Goal: Check status: Check status

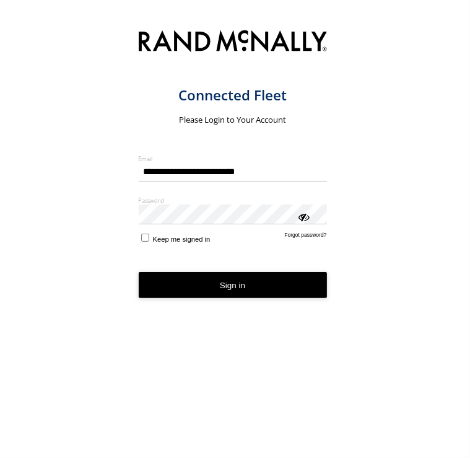
click at [253, 315] on form "**********" at bounding box center [243, 238] width 208 height 429
click at [263, 297] on button "Sign in" at bounding box center [233, 285] width 188 height 26
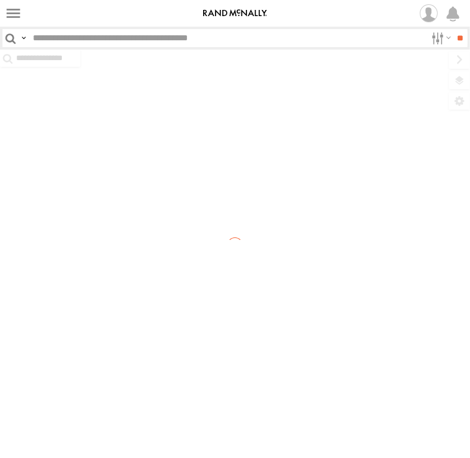
click at [124, 38] on input "text" at bounding box center [227, 38] width 398 height 18
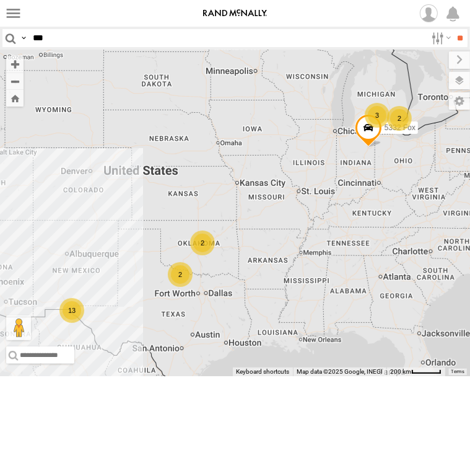
click at [453, 29] on input "**" at bounding box center [460, 38] width 14 height 18
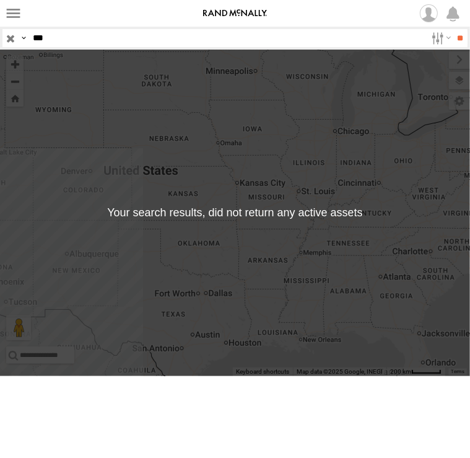
click at [121, 293] on div "← Move left → Move right ↑ Move up ↓ Move down + Zoom in - Zoom out Home Jump l…" at bounding box center [235, 213] width 470 height 326
click at [77, 28] on header "Search Query Asset ID Asset Label Registration Manufacturer Model VIN Job ID" at bounding box center [235, 38] width 470 height 23
type input "*"
click at [85, 348] on div "← Move left → Move right ↑ Move up ↓ Move down + Zoom in - Zoom out Home Jump l…" at bounding box center [235, 213] width 470 height 326
click at [79, 39] on input "text" at bounding box center [227, 38] width 398 height 18
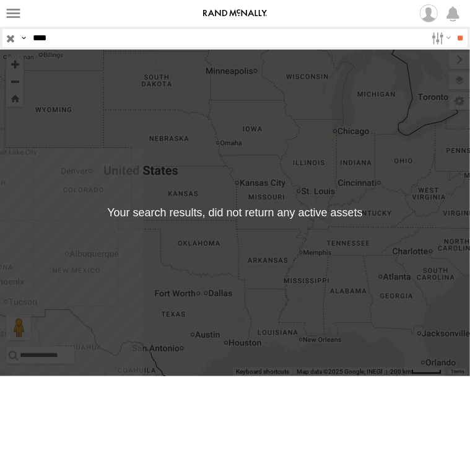
type input "****"
click at [453, 29] on input "**" at bounding box center [460, 38] width 14 height 18
click at [255, 258] on div "← Move left → Move right ↑ Move up ↓ Move down + Zoom in - Zoom out Home Jump l…" at bounding box center [235, 213] width 470 height 326
drag, startPoint x: 55, startPoint y: 352, endPoint x: 59, endPoint y: 326, distance: 26.4
click at [56, 348] on div "← Move left → Move right ↑ Move up ↓ Move down + Zoom in - Zoom out Home Jump l…" at bounding box center [235, 213] width 470 height 326
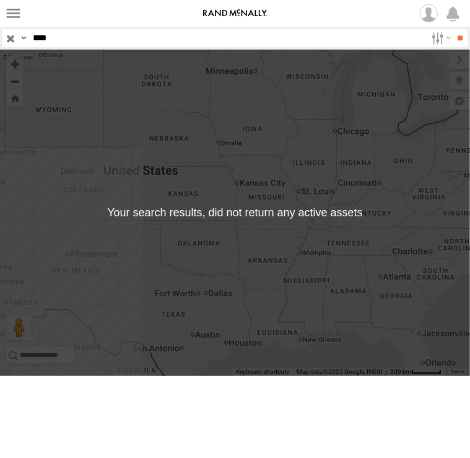
click at [14, 42] on input "button" at bounding box center [10, 38] width 16 height 18
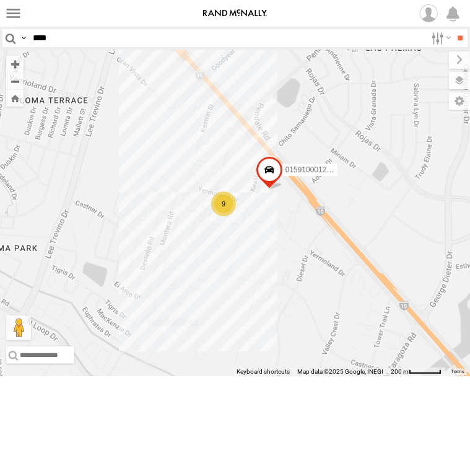
click at [225, 216] on div "9" at bounding box center [223, 203] width 25 height 25
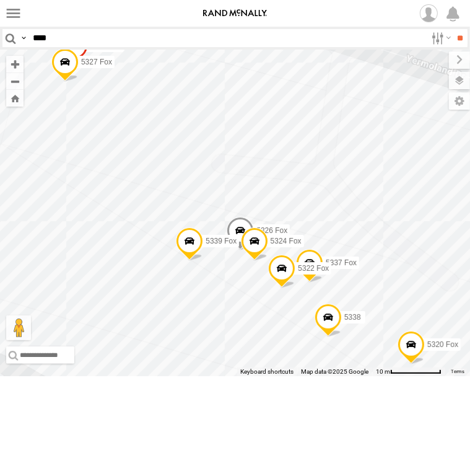
drag, startPoint x: 86, startPoint y: 165, endPoint x: 173, endPoint y: 279, distance: 143.5
click at [173, 279] on div "5332 Fox 5340 Fox (Returned back to RM) 5321 Fox 5325 Fox 015910001223927 5326 …" at bounding box center [235, 213] width 470 height 326
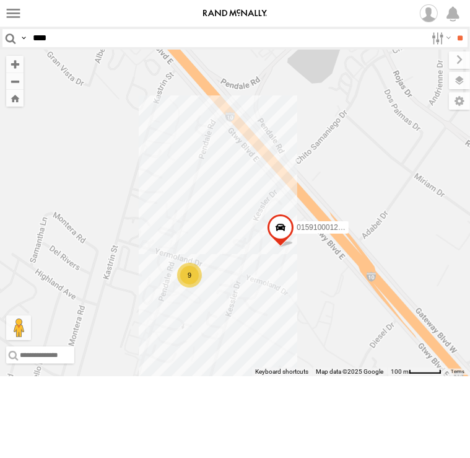
click at [337, 232] on span "015910001223927" at bounding box center [328, 227] width 62 height 9
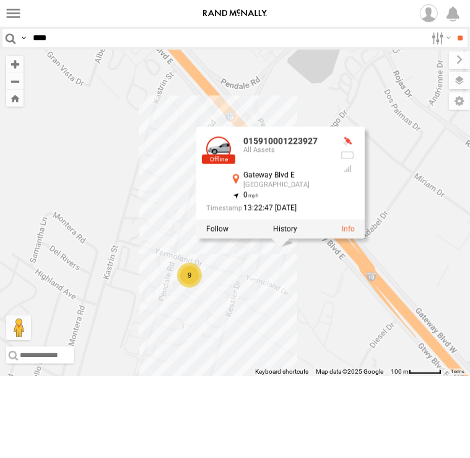
click at [325, 323] on div "5332 Fox 5340 Fox (Returned back to RM) 5321 Fox 5325 Fox 015910001223927 9 015…" at bounding box center [235, 213] width 470 height 326
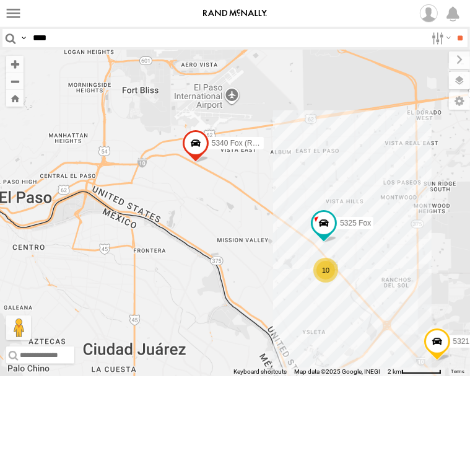
click at [198, 163] on span at bounding box center [194, 145] width 27 height 33
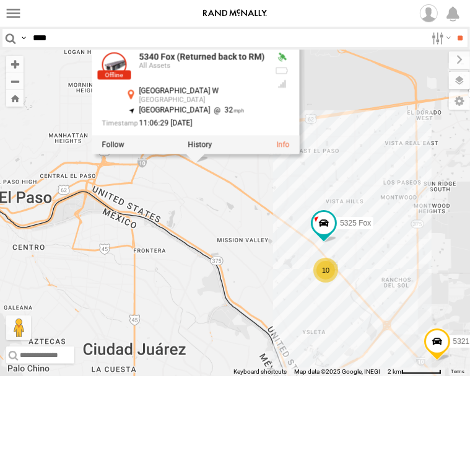
click at [228, 264] on div "5332 Fox 10 5325 Fox 5340 Fox (Returned back to RM) 5321 Fox 5340 Fox (Returned…" at bounding box center [235, 213] width 470 height 326
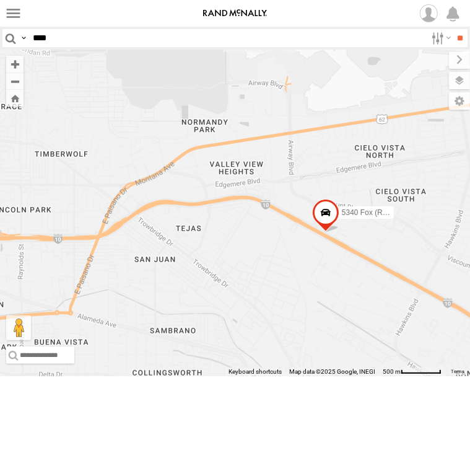
click at [322, 232] on span at bounding box center [324, 215] width 27 height 33
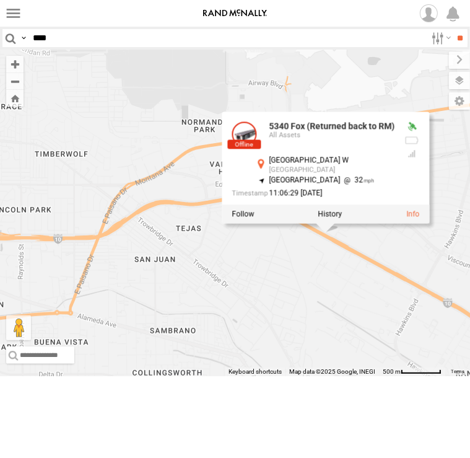
click at [386, 297] on div "5332 Fox 5325 Fox 5340 Fox (Returned back to RM) 5340 Fox (Returned back to RM)…" at bounding box center [235, 213] width 470 height 326
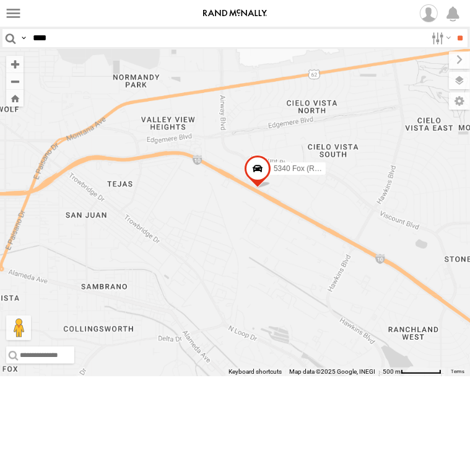
drag, startPoint x: 335, startPoint y: 308, endPoint x: 291, endPoint y: 256, distance: 67.6
click at [291, 256] on div "5332 Fox 5325 Fox 5340 Fox (Returned back to RM)" at bounding box center [235, 213] width 470 height 326
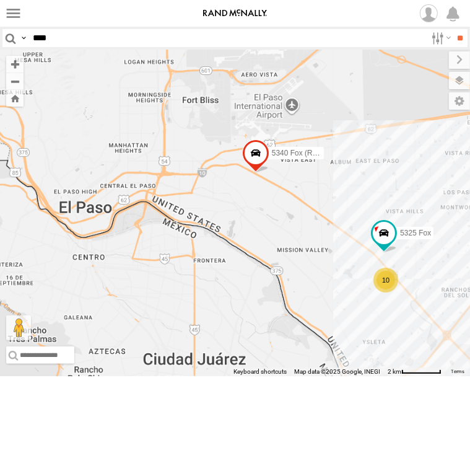
drag, startPoint x: 352, startPoint y: 318, endPoint x: 272, endPoint y: 252, distance: 103.4
click at [272, 252] on div "5332 Fox 5325 Fox 5340 Fox (Returned back to RM) 10" at bounding box center [235, 213] width 470 height 326
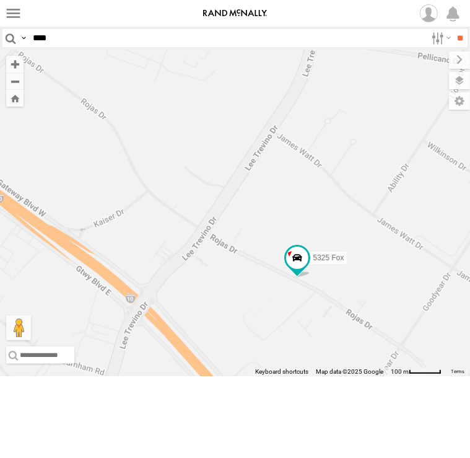
drag, startPoint x: 365, startPoint y: 356, endPoint x: 317, endPoint y: 198, distance: 165.5
click at [329, 206] on div "5332 Fox 5325 Fox 5340 Fox (Returned back to RM) 5321 Fox 015910001223927" at bounding box center [235, 213] width 470 height 326
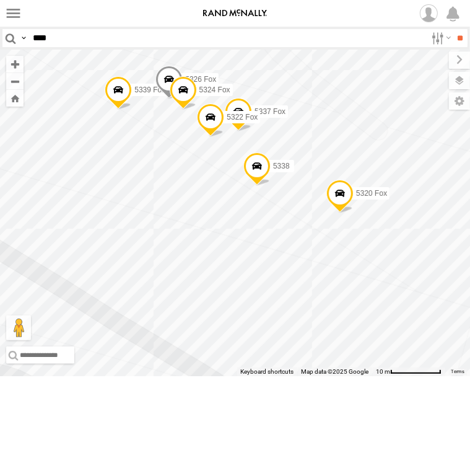
drag, startPoint x: 239, startPoint y: 194, endPoint x: 151, endPoint y: 154, distance: 97.0
click at [143, 177] on div "5332 Fox 5325 Fox 5340 Fox (Returned back to RM) 5321 Fox 015910001223927 5339 …" at bounding box center [235, 213] width 470 height 326
